Goal: Transaction & Acquisition: Book appointment/travel/reservation

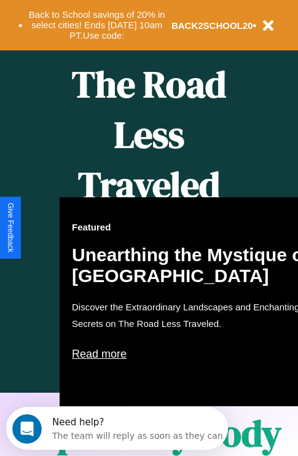
scroll to position [502, 0]
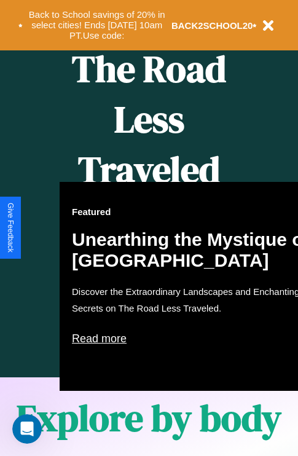
click at [149, 228] on div "Featured Unearthing the Mystique of [GEOGRAPHIC_DATA] Discover the Extraordinar…" at bounding box center [195, 286] width 271 height 209
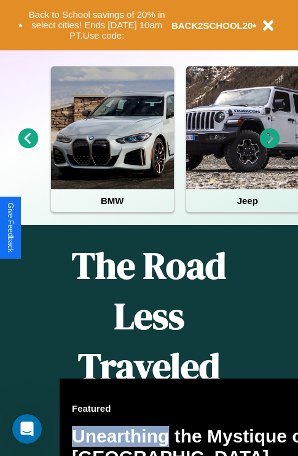
scroll to position [189, 0]
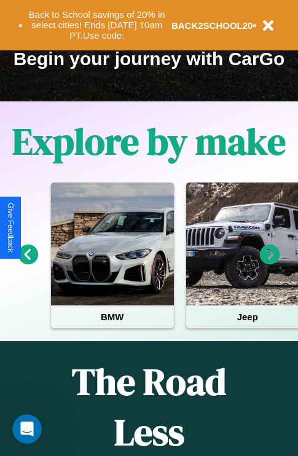
click at [270, 263] on icon at bounding box center [270, 255] width 20 height 20
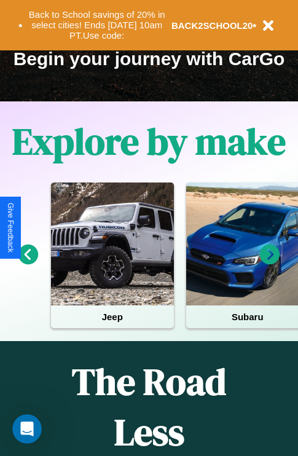
click at [270, 263] on icon at bounding box center [270, 255] width 20 height 20
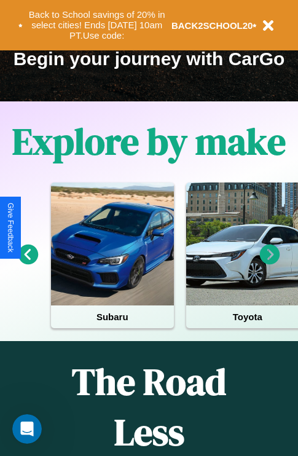
click at [270, 263] on icon at bounding box center [270, 255] width 20 height 20
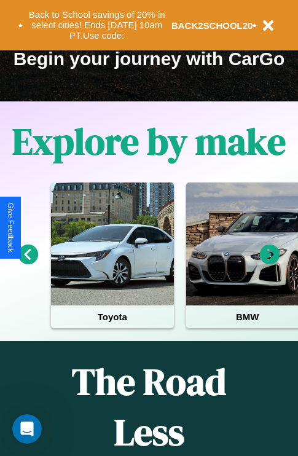
click at [270, 263] on icon at bounding box center [270, 255] width 20 height 20
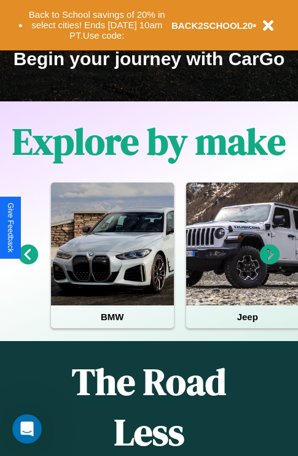
click at [270, 263] on icon at bounding box center [270, 255] width 20 height 20
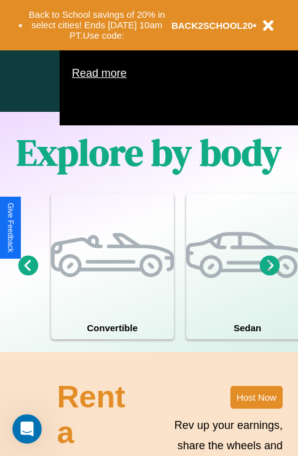
scroll to position [790, 0]
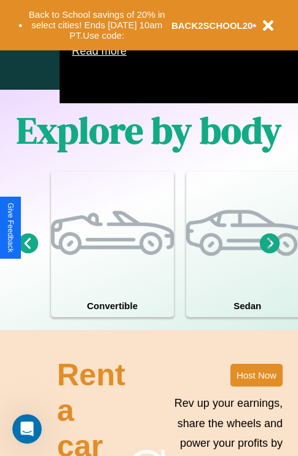
click at [28, 253] on icon at bounding box center [28, 243] width 20 height 20
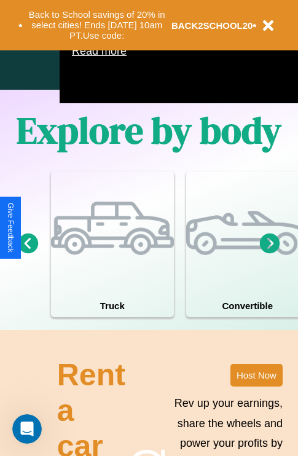
click at [28, 253] on icon at bounding box center [28, 243] width 20 height 20
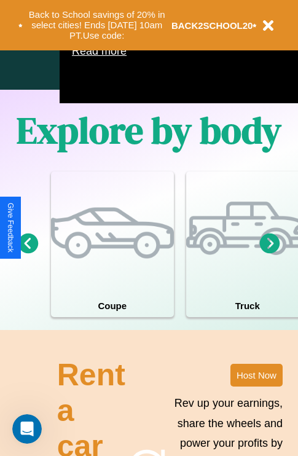
click at [28, 253] on icon at bounding box center [28, 243] width 20 height 20
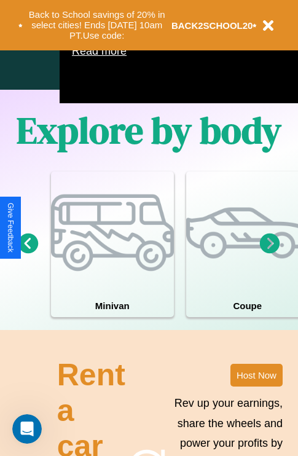
click at [270, 253] on icon at bounding box center [270, 243] width 20 height 20
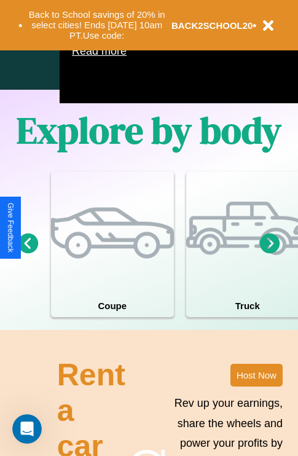
click at [270, 253] on icon at bounding box center [270, 243] width 20 height 20
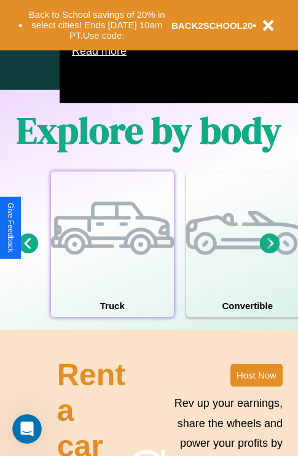
click at [112, 263] on div at bounding box center [112, 233] width 123 height 123
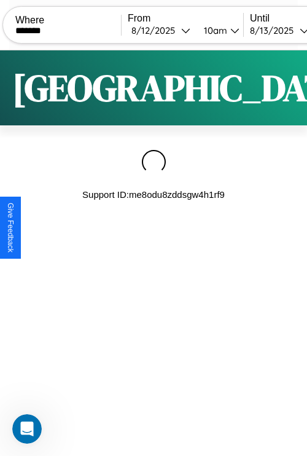
type input "*******"
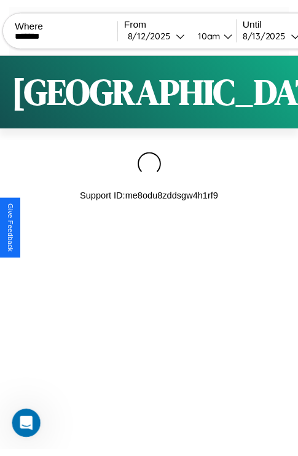
scroll to position [0, 105]
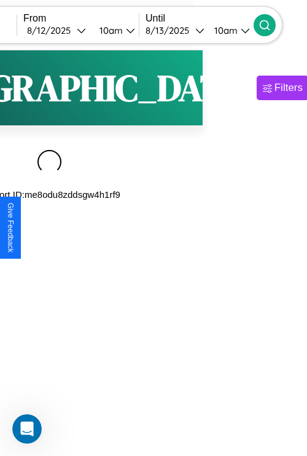
click at [271, 25] on icon at bounding box center [265, 25] width 12 height 12
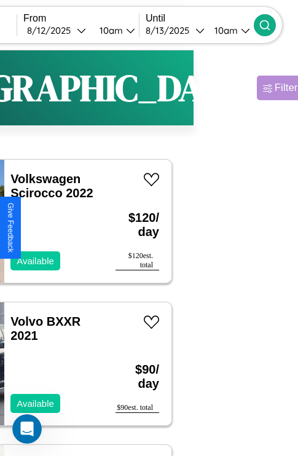
click at [275, 88] on div "Filters" at bounding box center [289, 88] width 28 height 12
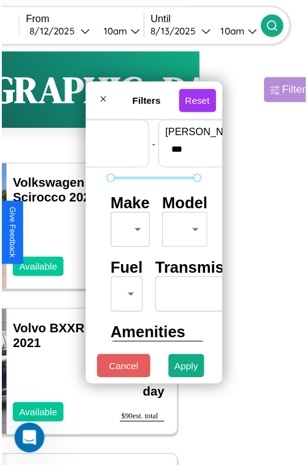
scroll to position [36, 0]
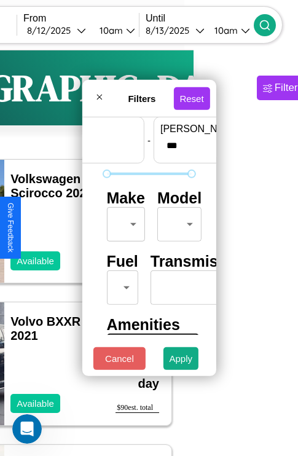
click at [124, 221] on body "CarGo Where ******* From [DATE] 10am Until [DATE] 10am Become a Host Login Sign…" at bounding box center [44, 253] width 298 height 507
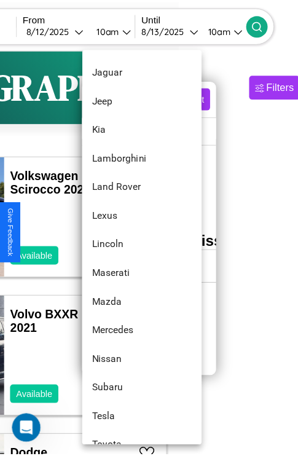
scroll to position [666, 0]
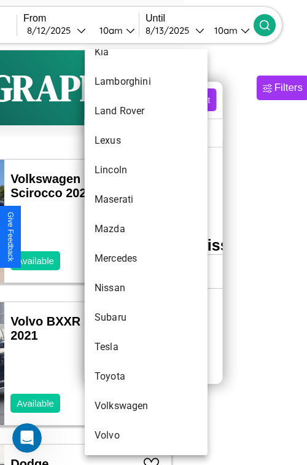
click at [123, 436] on li "Volvo" at bounding box center [146, 436] width 123 height 30
type input "*****"
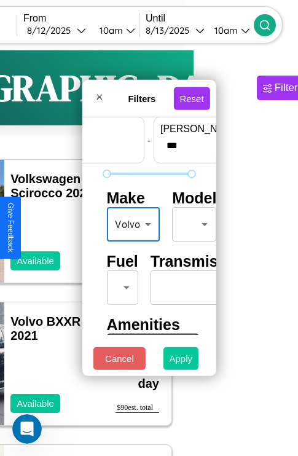
click at [181, 362] on button "Apply" at bounding box center [182, 358] width 36 height 23
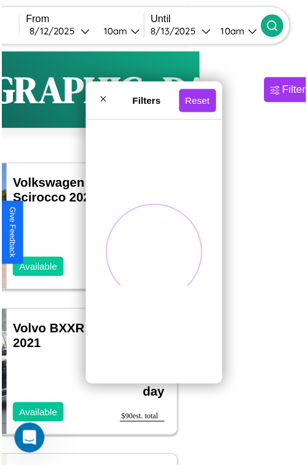
scroll to position [0, 0]
